Goal: Task Accomplishment & Management: Manage account settings

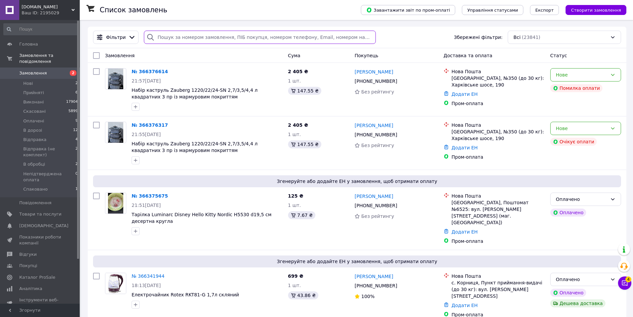
click at [215, 37] on input "search" at bounding box center [260, 37] width 232 height 13
paste input "Zauberg 1220/22/24-SN 2,7/3,5/4,4 л"
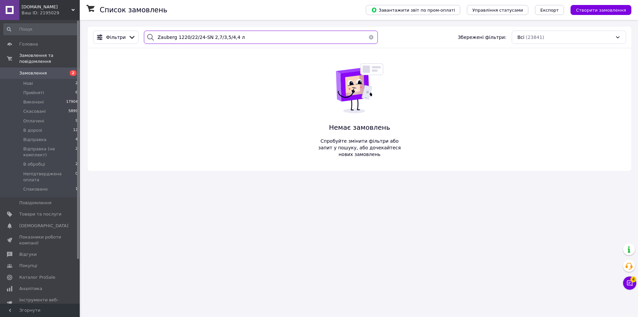
type input "Zauberg 1220/22/24-SN 2,7/3,5/4,4 л"
click at [56, 70] on span "Замовлення" at bounding box center [40, 73] width 42 height 6
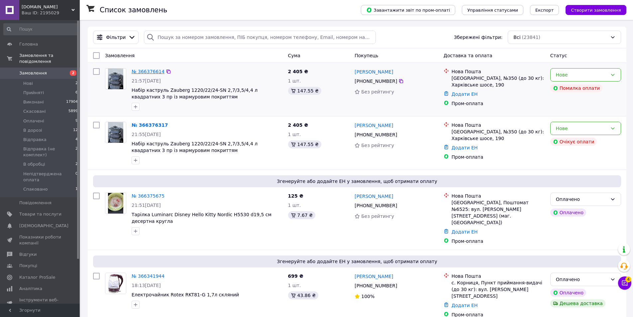
click at [151, 69] on link "№ 366376614" at bounding box center [148, 71] width 33 height 5
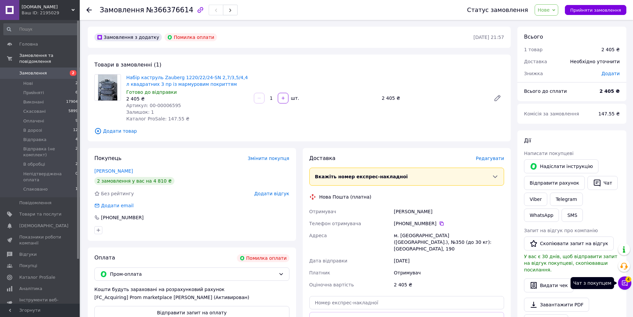
click at [623, 278] on button "Чат з покупцем 4" at bounding box center [624, 282] width 13 height 13
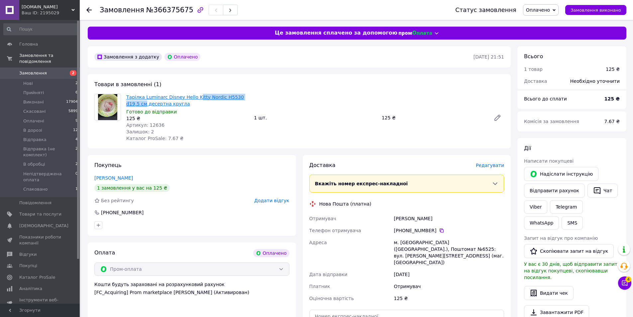
drag, startPoint x: 265, startPoint y: 94, endPoint x: 193, endPoint y: 96, distance: 72.5
click at [193, 96] on div "Тарілка Luminarc Disney Hello Kitty Nordic H5530 d19,5 см десертна кругла Готов…" at bounding box center [315, 117] width 383 height 51
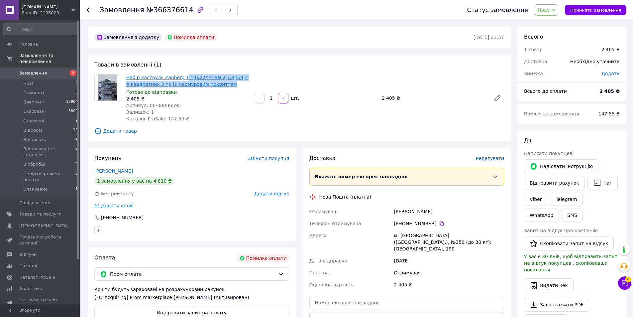
drag, startPoint x: 229, startPoint y: 84, endPoint x: 180, endPoint y: 76, distance: 50.2
click at [180, 76] on span "Набір каструль Zauberg 1220/22/24-SN 2,7/3,5/4,4 л квадратних 3 пр із мармурови…" at bounding box center [187, 80] width 122 height 13
click at [203, 61] on div "Товари в замовленні (1) Набір каструль Zauberg 1220/22/24-SN 2,7/3,5/4,4 л квад…" at bounding box center [299, 98] width 423 height 87
drag, startPoint x: 245, startPoint y: 74, endPoint x: 159, endPoint y: 75, distance: 85.5
click at [159, 75] on span "Набір каструль Zauberg 1220/22/24-SN 2,7/3,5/4,4 л квадратних 3 пр із мармурови…" at bounding box center [187, 80] width 122 height 13
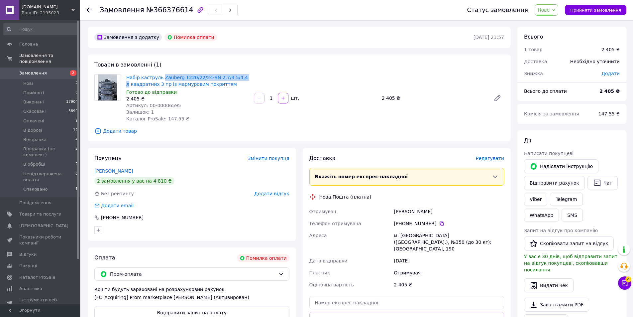
copy link "Zauberg 1220/22/24-SN 2,7/3,5/4,4 л"
